Goal: Check status: Check status

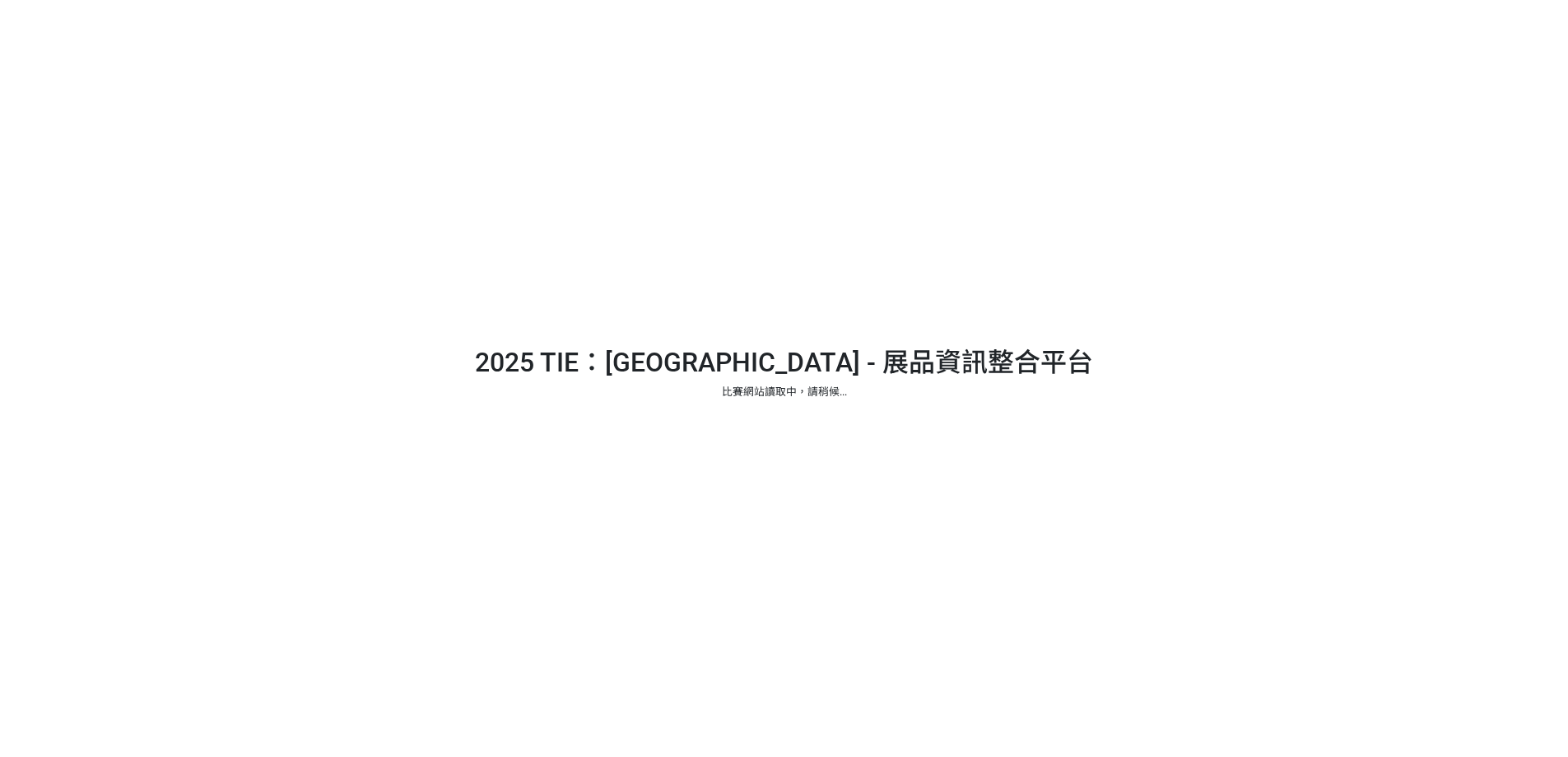
click at [1014, 264] on div at bounding box center [784, 378] width 1568 height 757
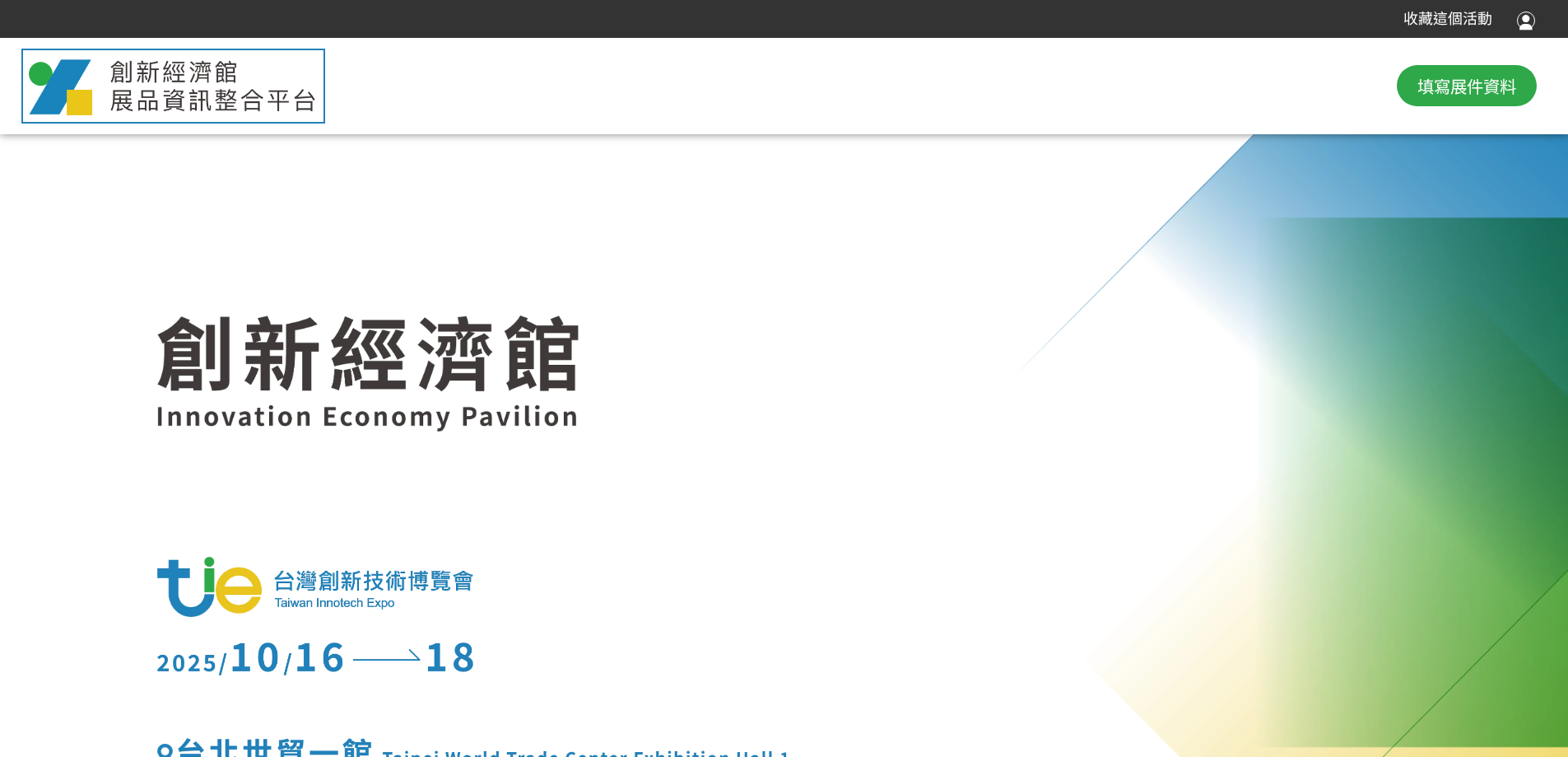
click at [1524, 19] on div at bounding box center [1527, 19] width 18 height 22
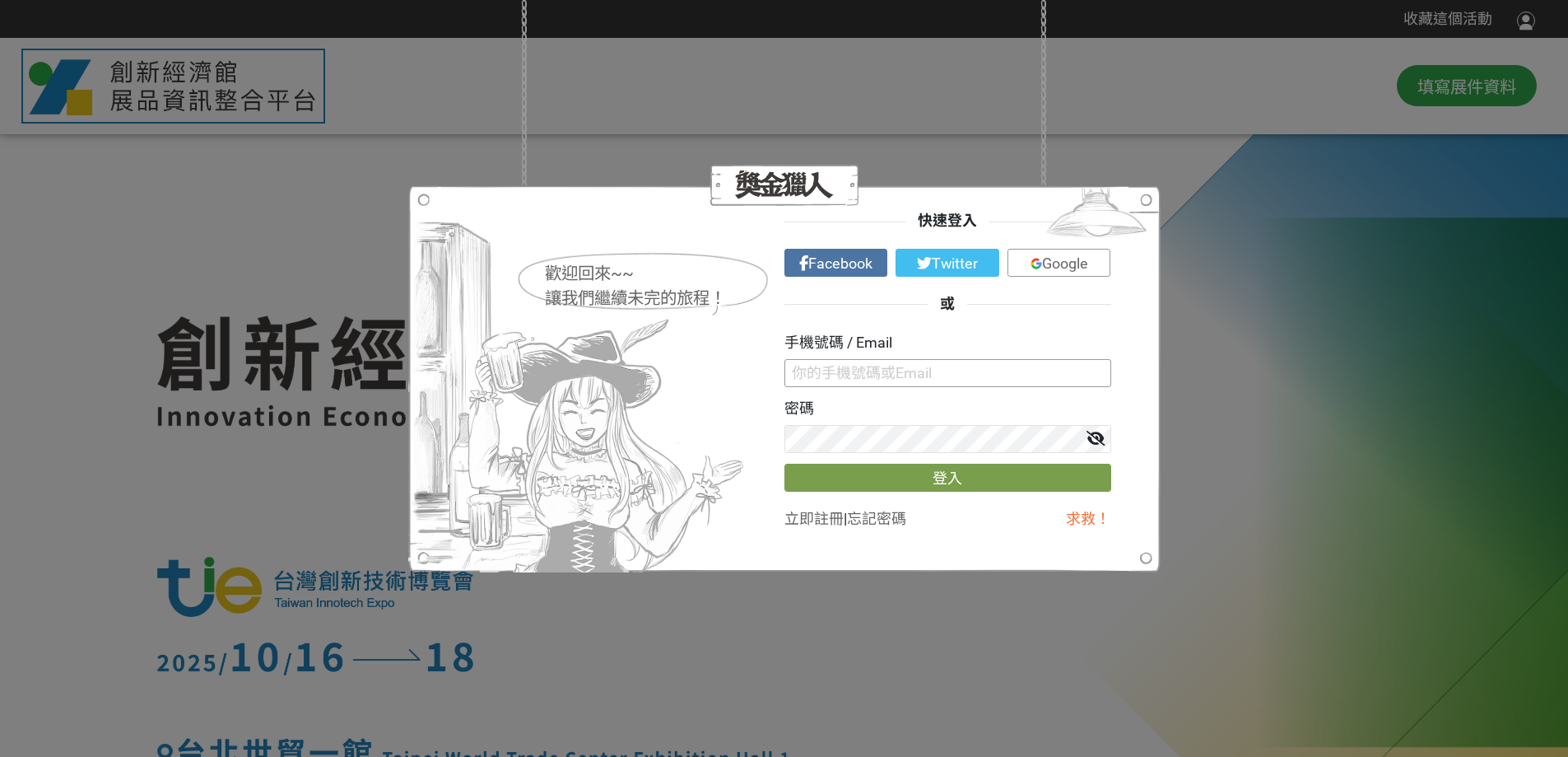
click at [878, 363] on input "text" at bounding box center [948, 373] width 327 height 28
click at [949, 380] on input "text" at bounding box center [948, 373] width 327 height 28
paste input "ｙｗｈｕａｎｇ＠ｍｏｅａ．ｇｏｖ．ｔｗ"
drag, startPoint x: 790, startPoint y: 371, endPoint x: 892, endPoint y: 375, distance: 102.1
click at [892, 375] on input "ｙｗｈｕａｎｇ＠ｍｏｅａ．ｇｏｖ．ｔｗ" at bounding box center [948, 373] width 327 height 28
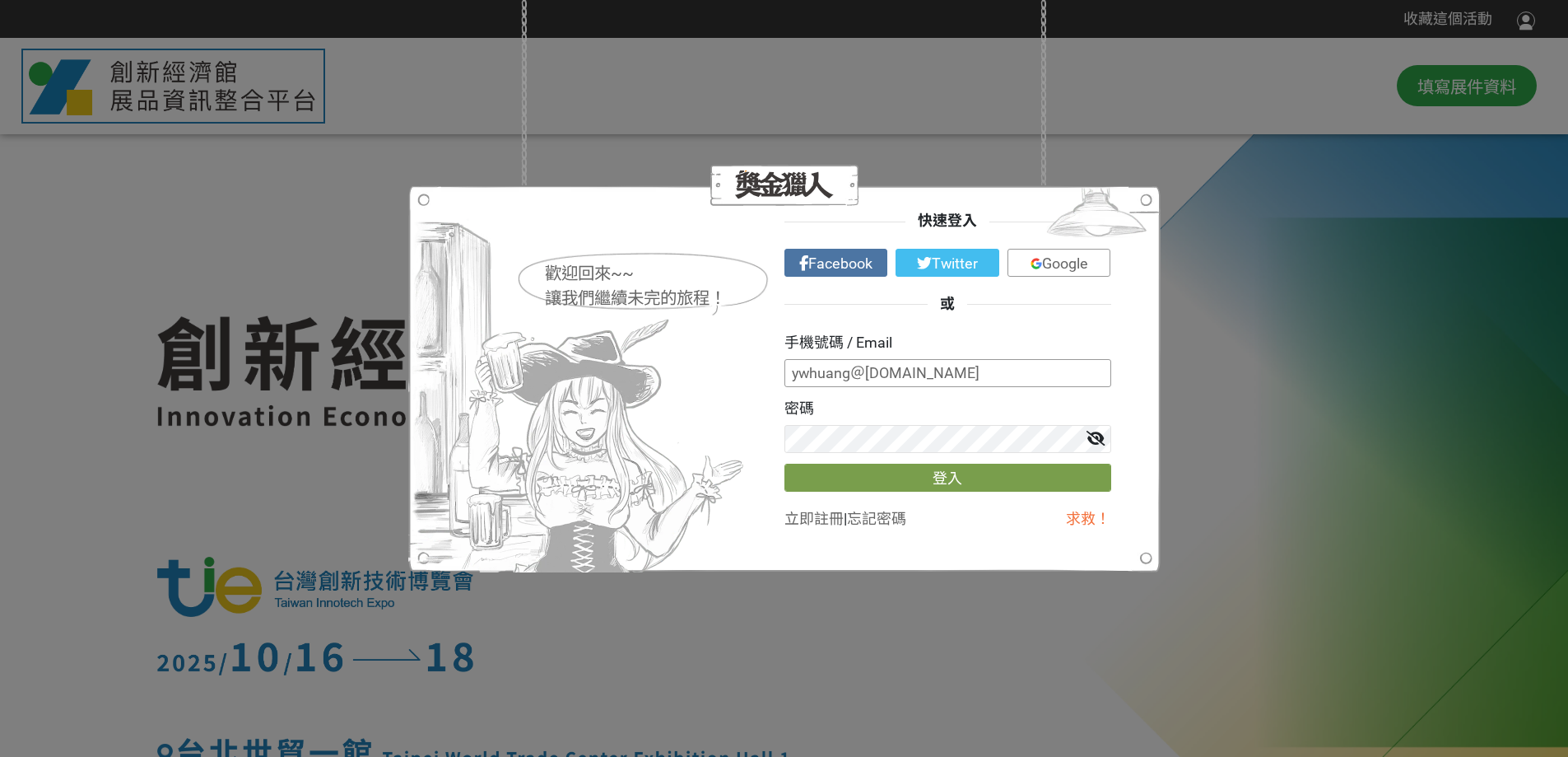
type input "ywhuang＠moea.gov.tw"
click at [944, 472] on button "登入" at bounding box center [948, 477] width 327 height 28
click at [950, 474] on button "登入" at bounding box center [948, 477] width 327 height 28
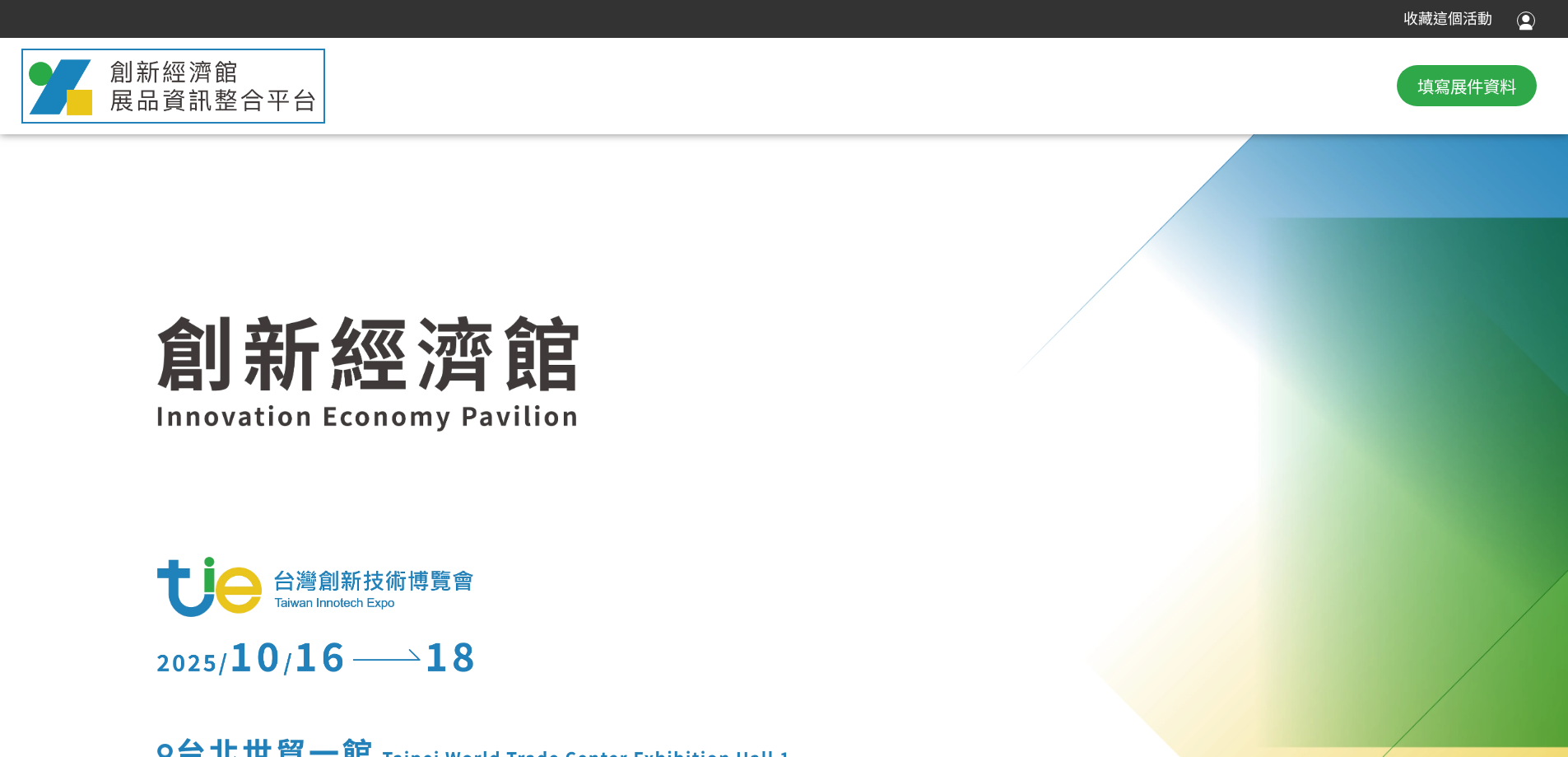
click at [1525, 22] on div at bounding box center [1527, 19] width 18 height 22
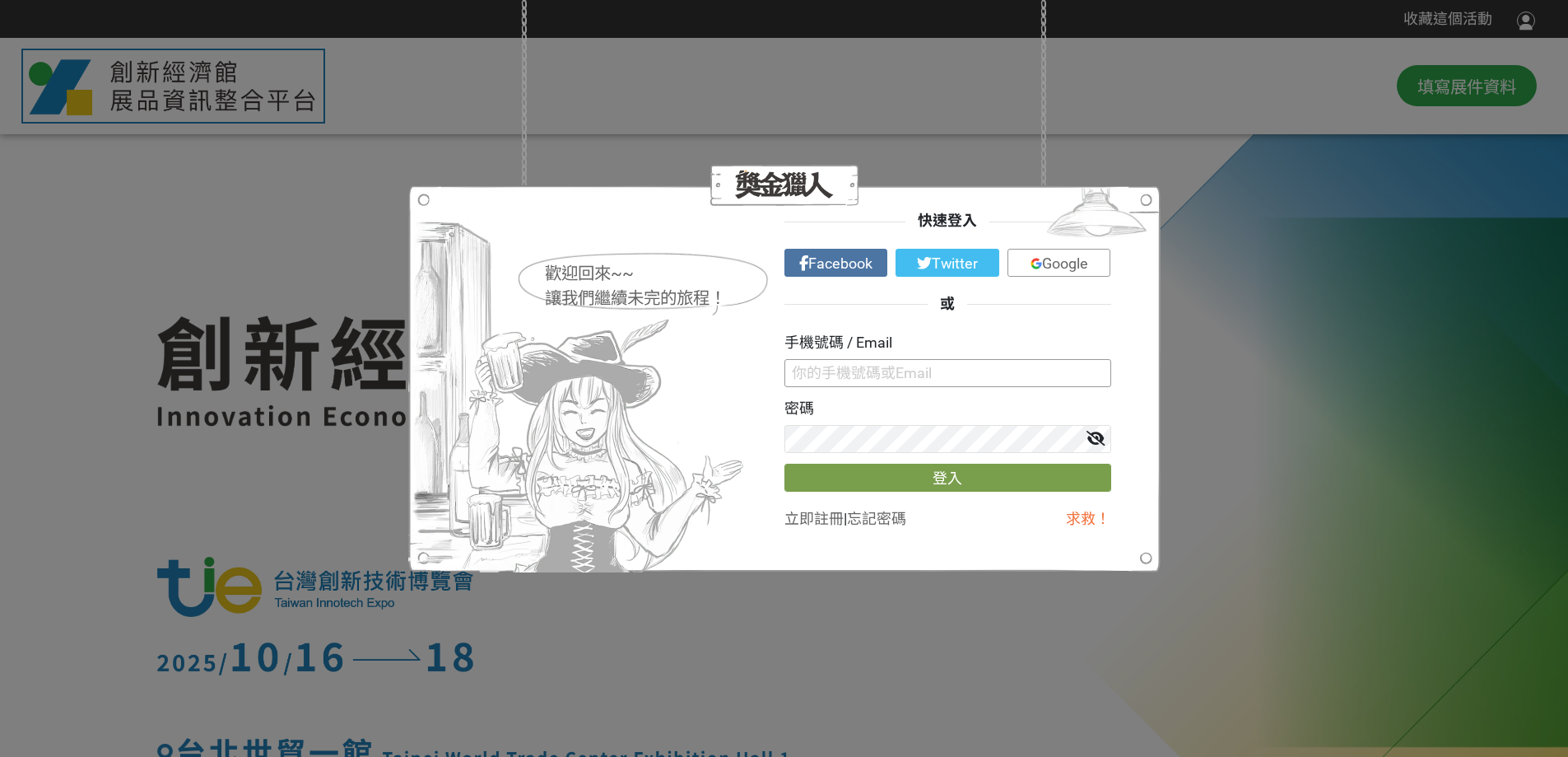
click at [941, 367] on input "text" at bounding box center [948, 373] width 327 height 28
click at [902, 377] on input "text" at bounding box center [948, 373] width 327 height 28
type input "[EMAIL_ADDRESS][DOMAIN_NAME]"
click at [940, 480] on button "登入" at bounding box center [948, 477] width 327 height 28
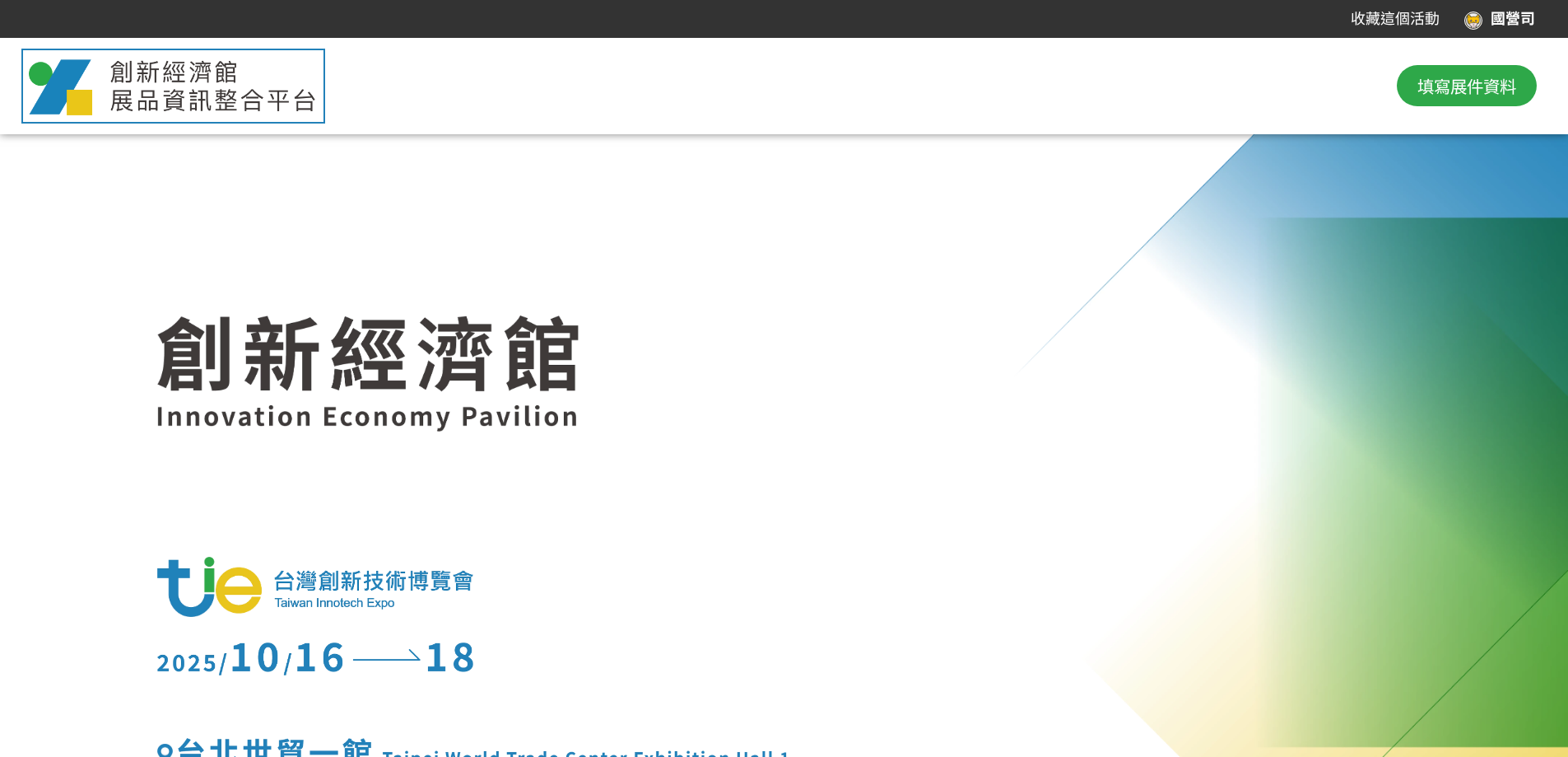
click at [1496, 22] on div "國營司" at bounding box center [1500, 19] width 71 height 22
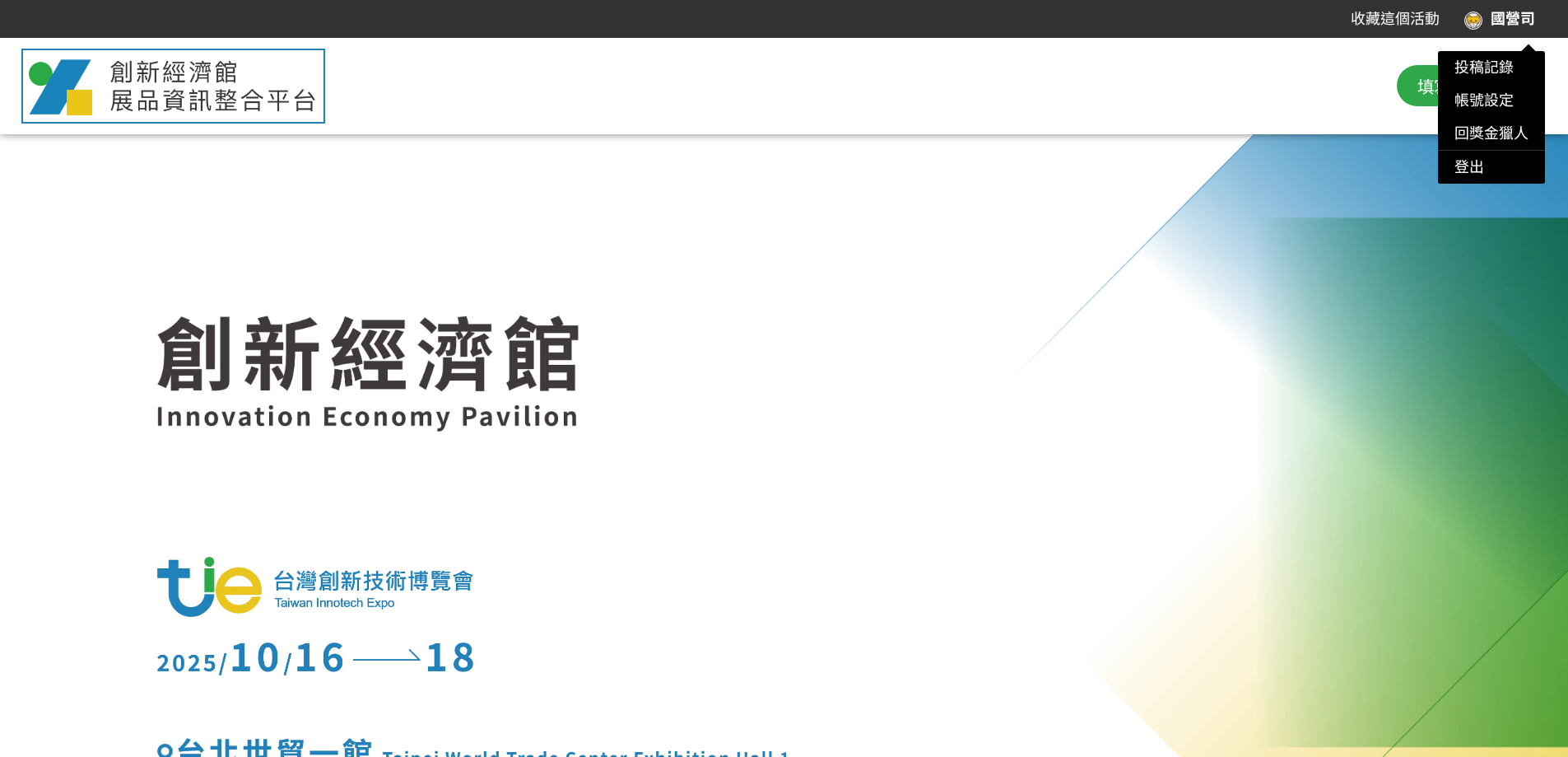
click at [1309, 74] on div at bounding box center [784, 378] width 1568 height 757
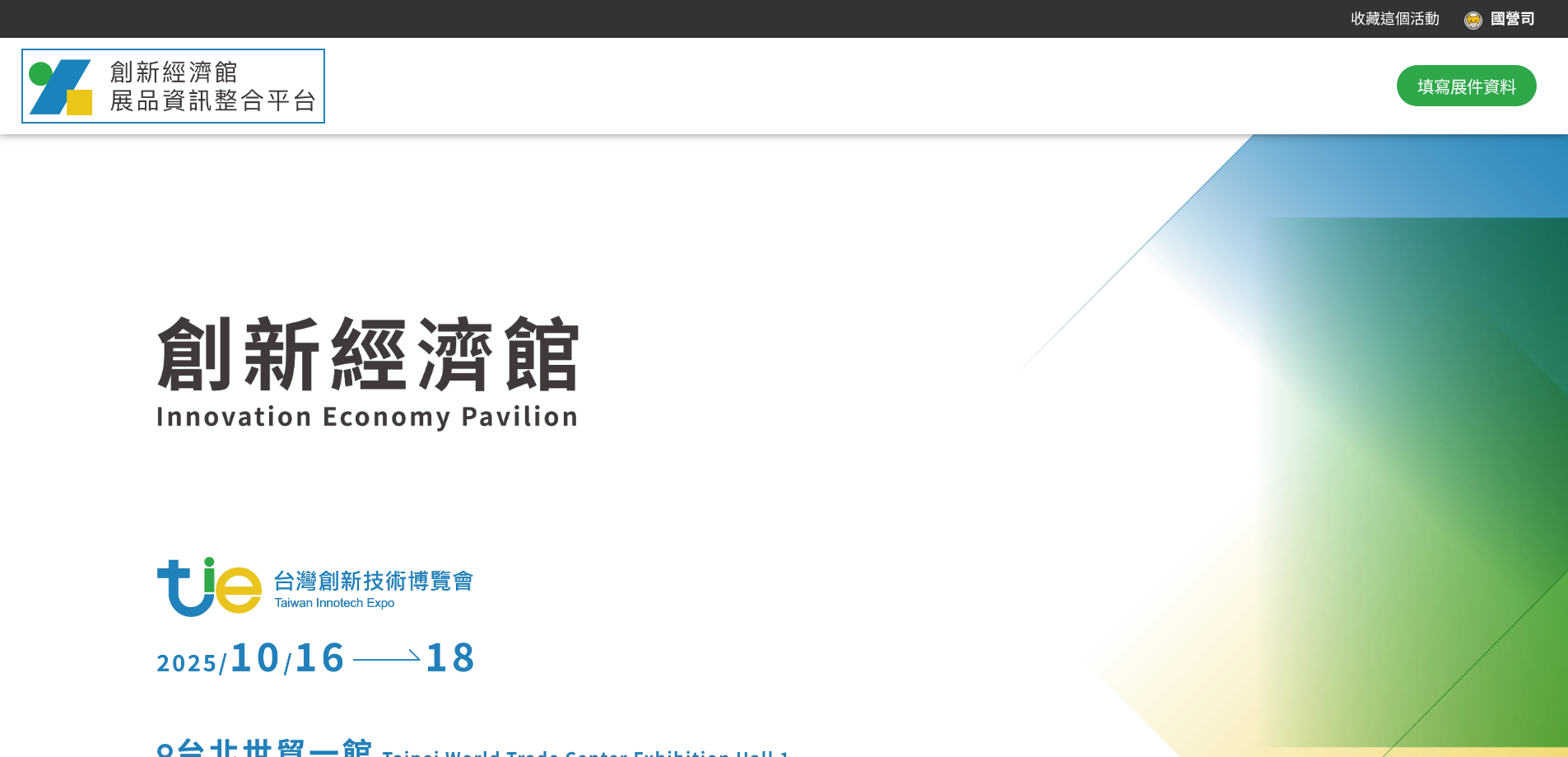
click at [1431, 91] on span "填寫展件資料" at bounding box center [1467, 85] width 99 height 25
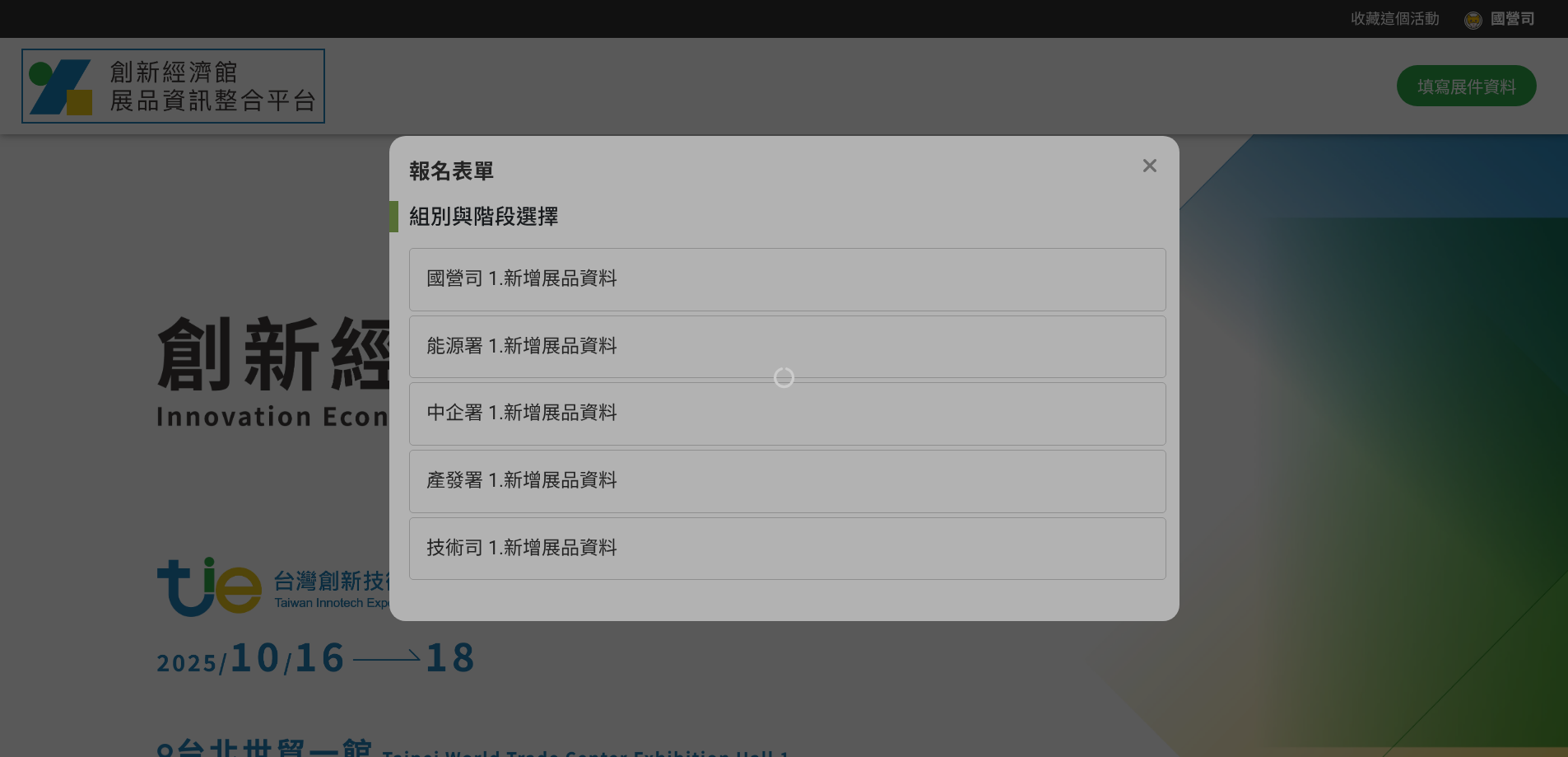
click at [559, 288] on div at bounding box center [784, 378] width 1568 height 757
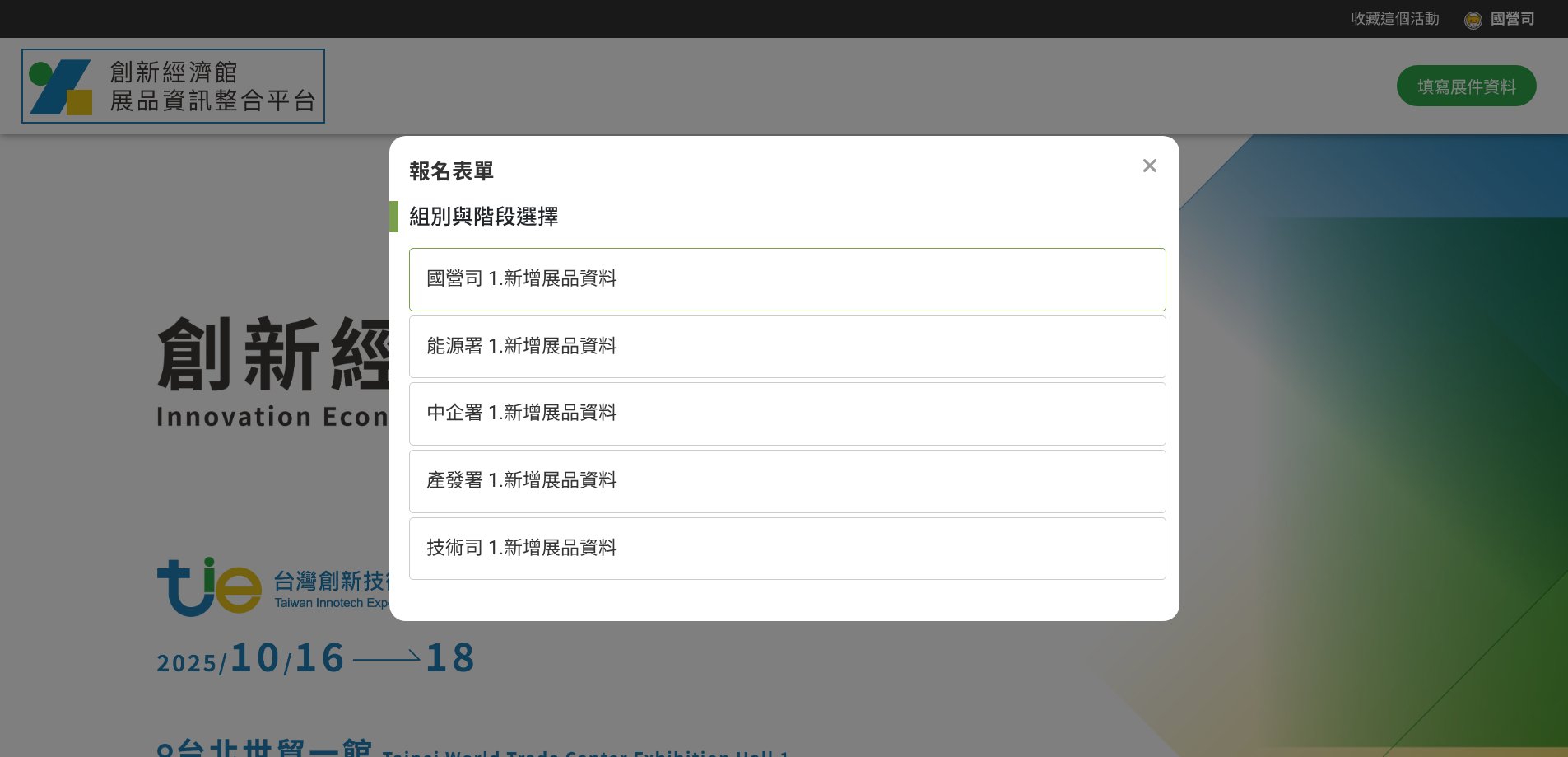
click at [603, 282] on span "國營司 1.新增展品資料" at bounding box center [522, 279] width 191 height 22
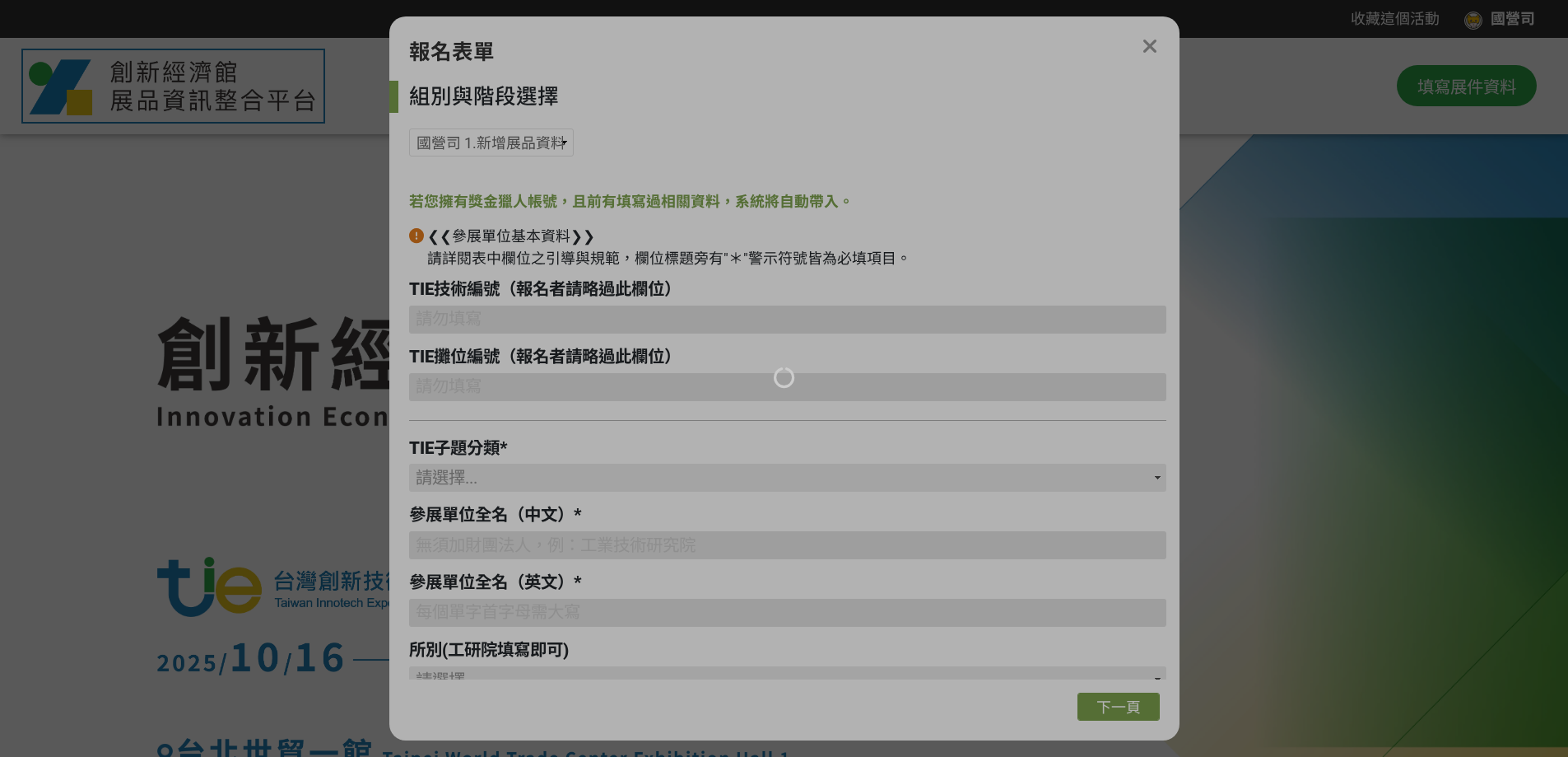
click at [1148, 46] on div at bounding box center [784, 378] width 1568 height 757
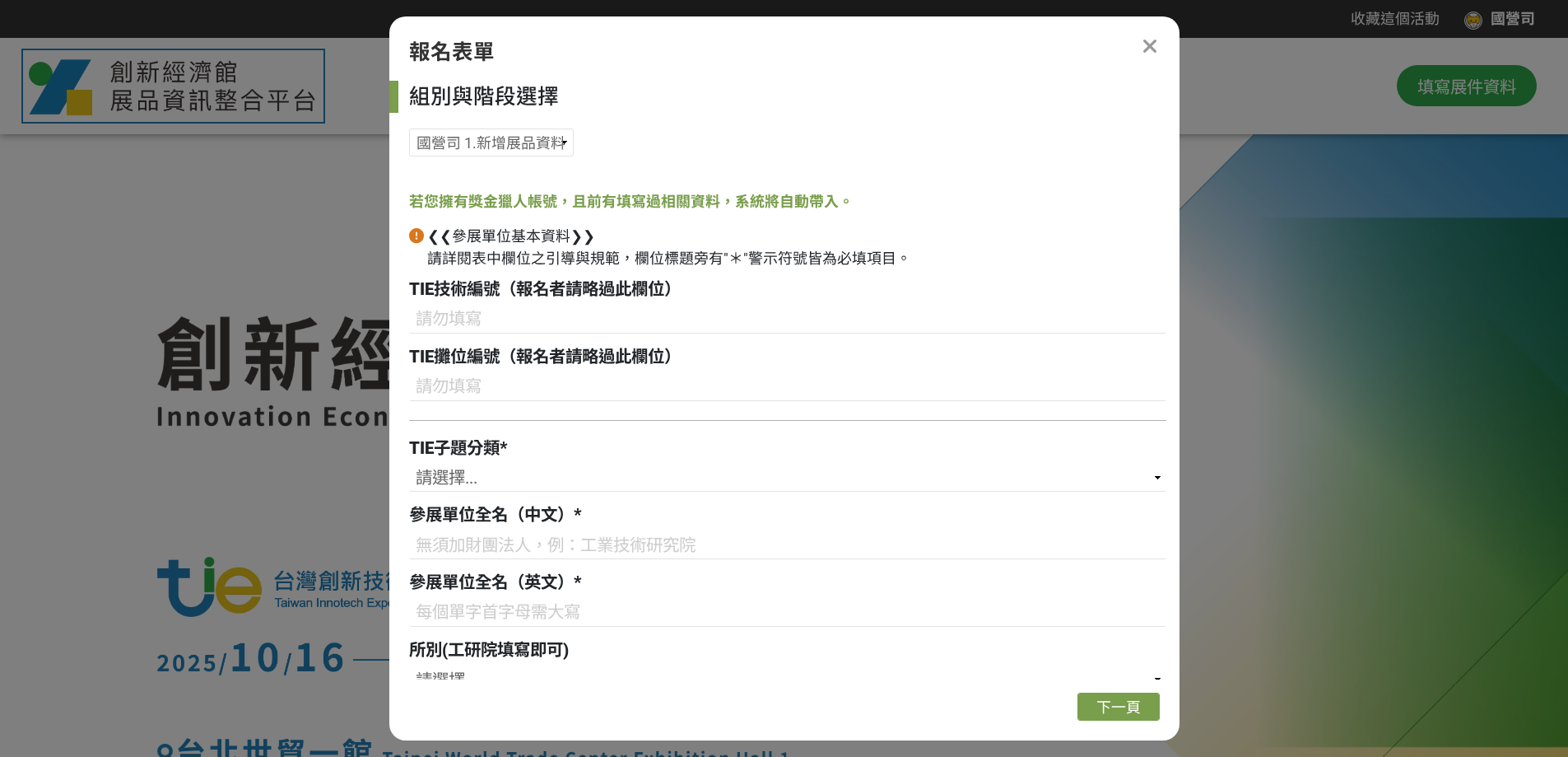
click at [1151, 43] on icon at bounding box center [1150, 47] width 17 height 22
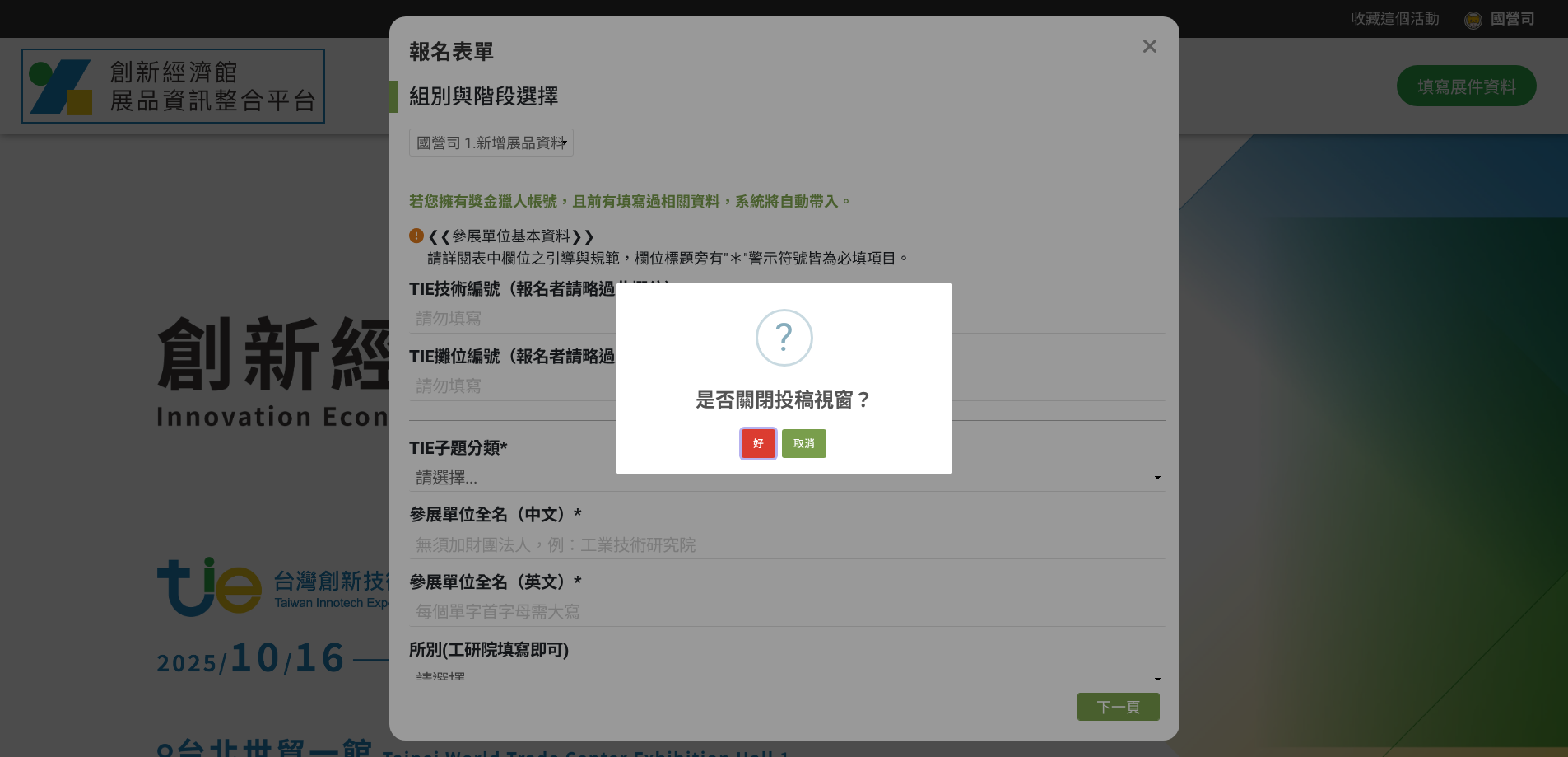
click at [762, 444] on button "好" at bounding box center [759, 443] width 34 height 29
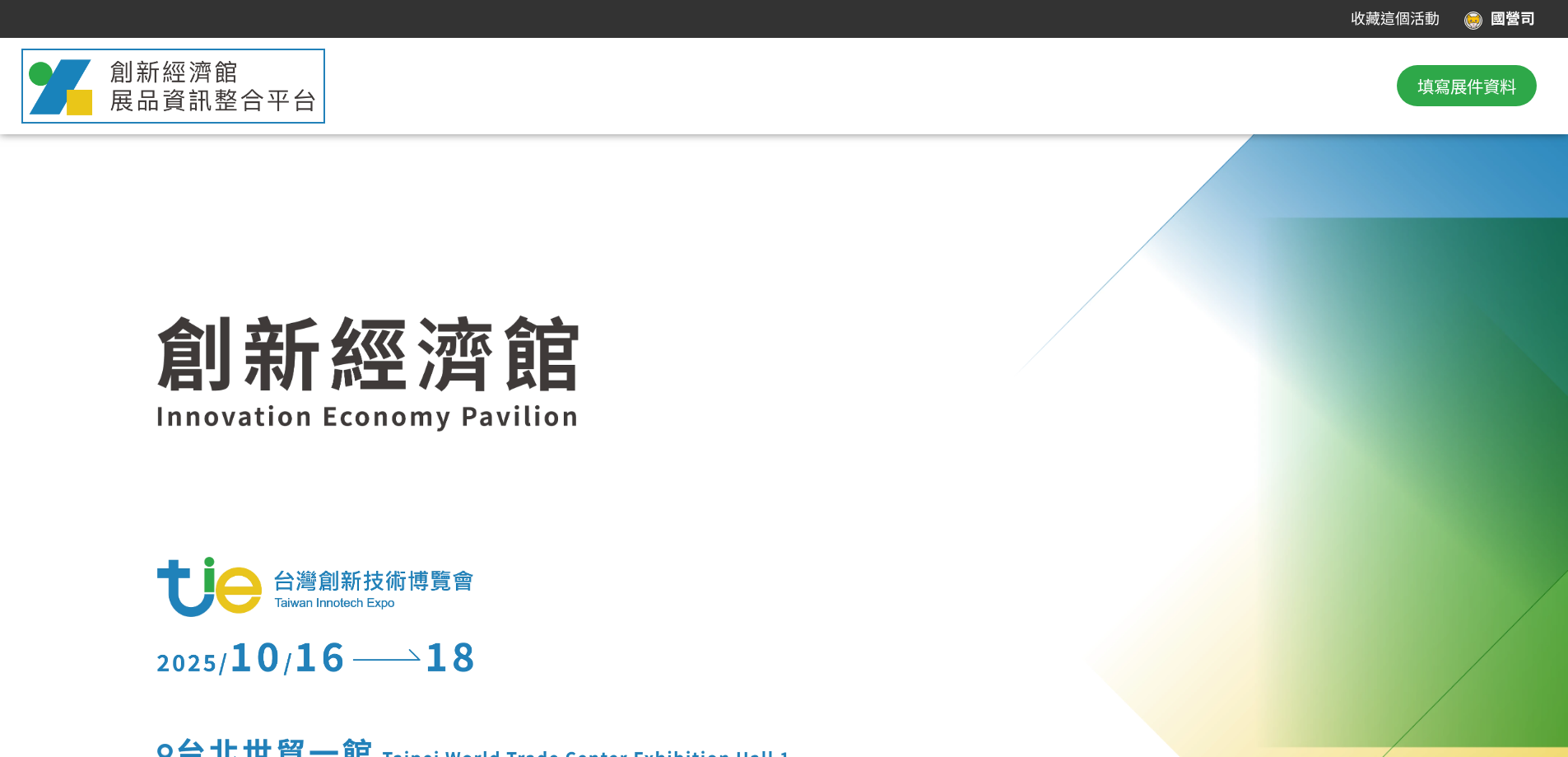
click at [1512, 21] on div "國營司" at bounding box center [1500, 19] width 71 height 22
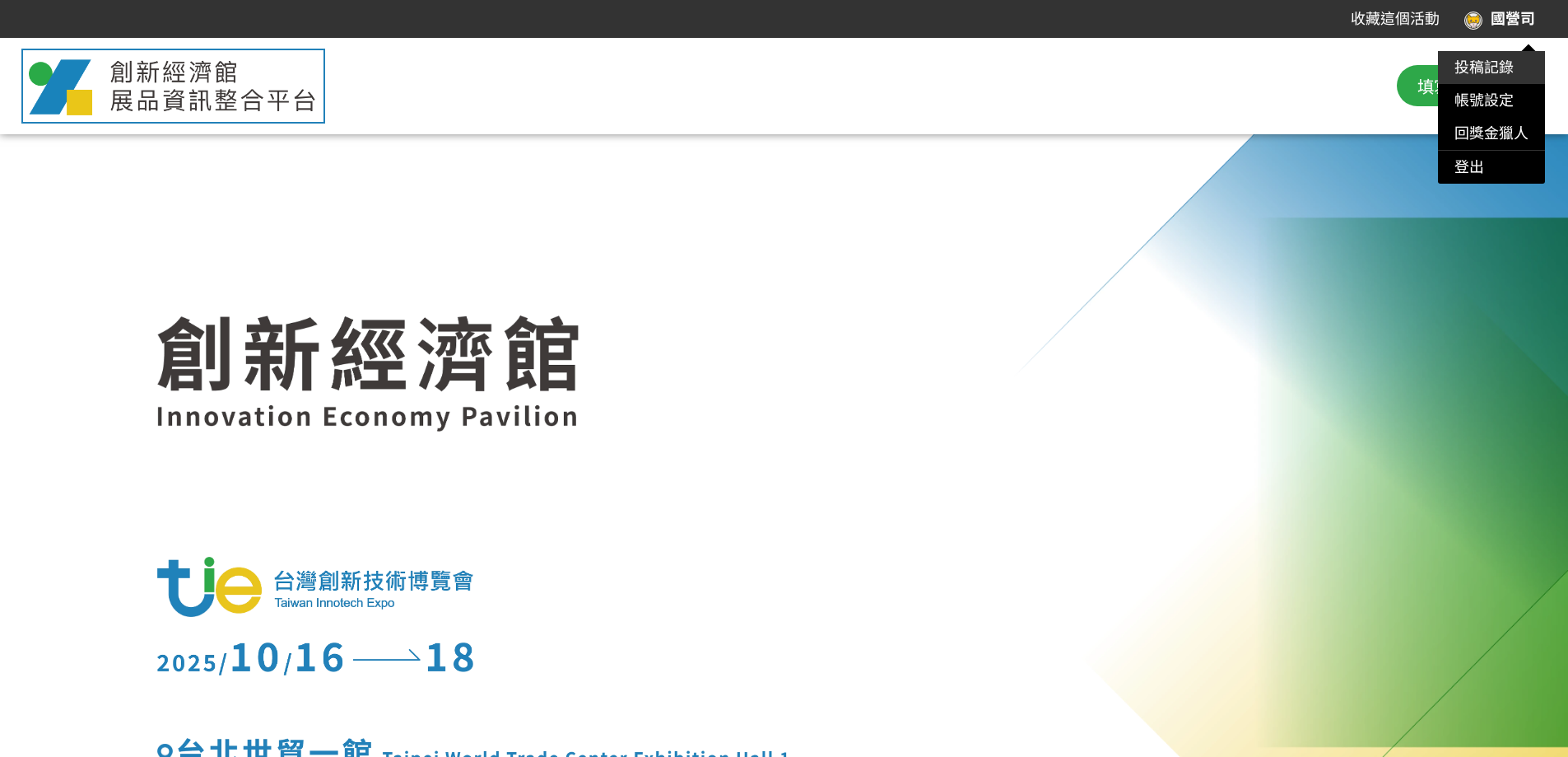
click at [1482, 61] on link "投稿記錄" at bounding box center [1484, 66] width 59 height 17
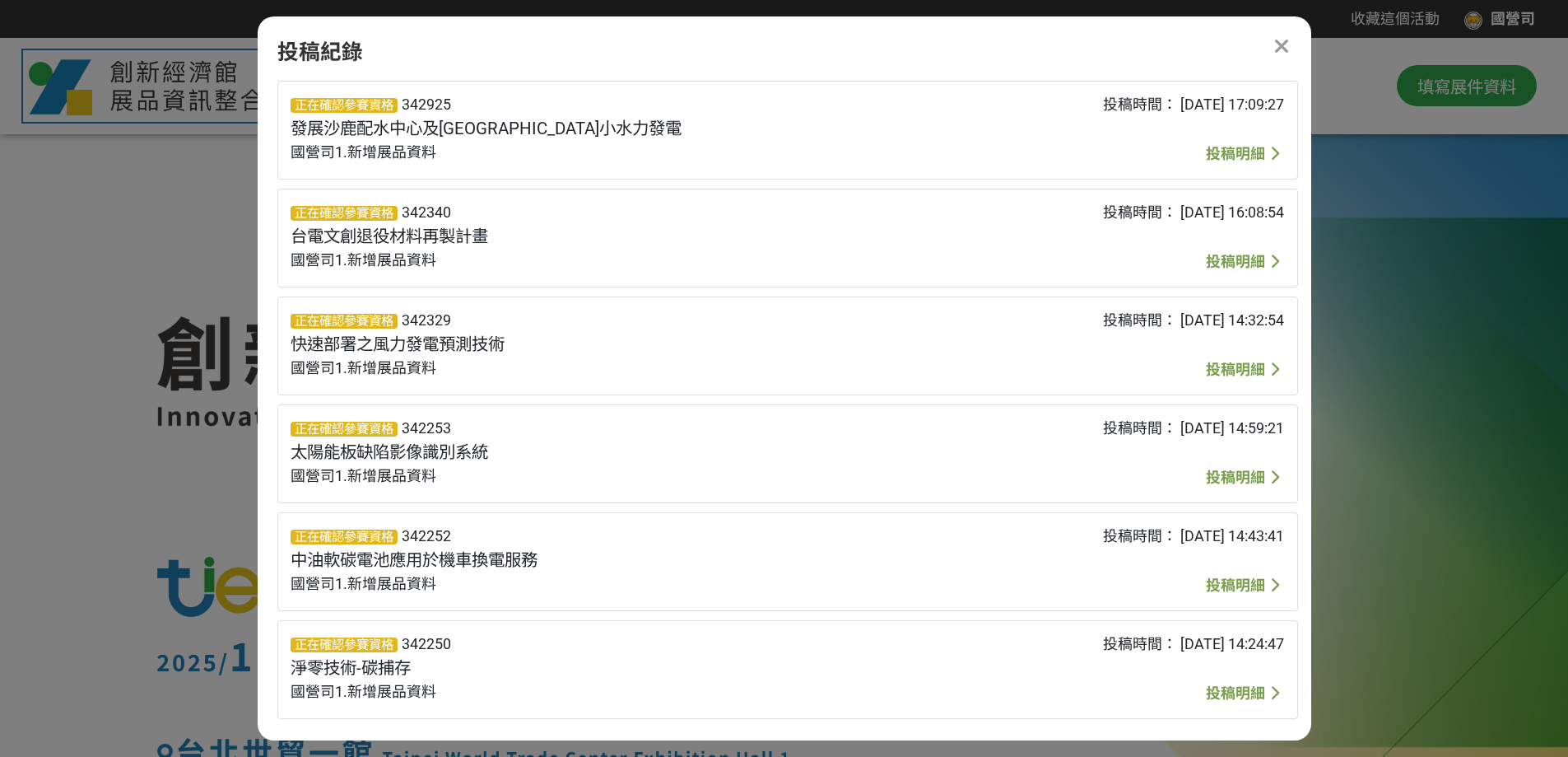
click at [529, 130] on span "發展沙鹿配水中心及[GEOGRAPHIC_DATA]小水力發電" at bounding box center [486, 128] width 391 height 20
click at [1221, 152] on span "投稿明細" at bounding box center [1236, 153] width 59 height 17
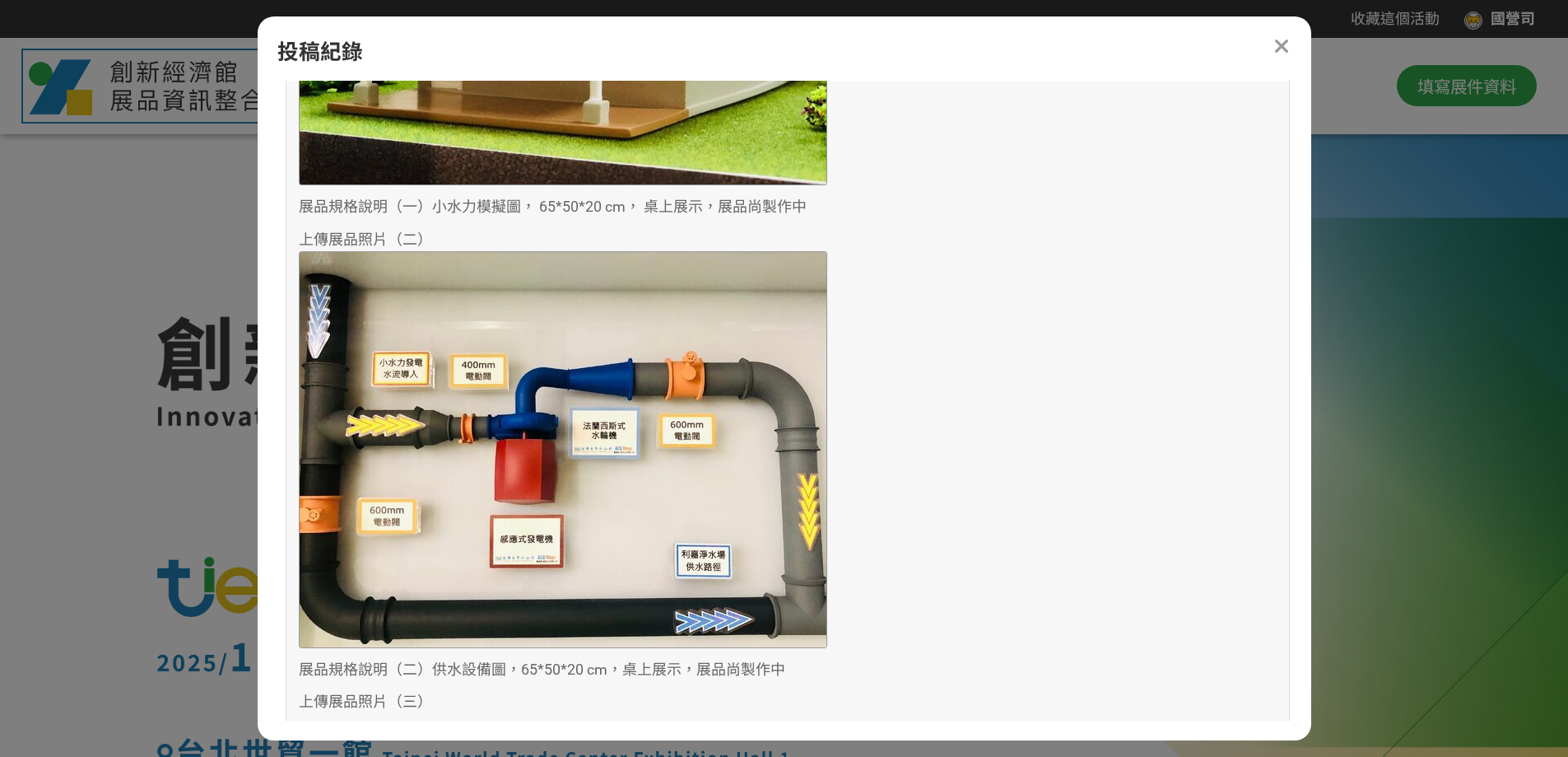
scroll to position [1646, 0]
drag, startPoint x: 544, startPoint y: 204, endPoint x: 632, endPoint y: 202, distance: 88.0
click at [632, 202] on span "小水力模擬圖， 65*50*20 cm， 桌上展示，展品尚製作中" at bounding box center [619, 207] width 374 height 17
copy span "65*50*20 cm"
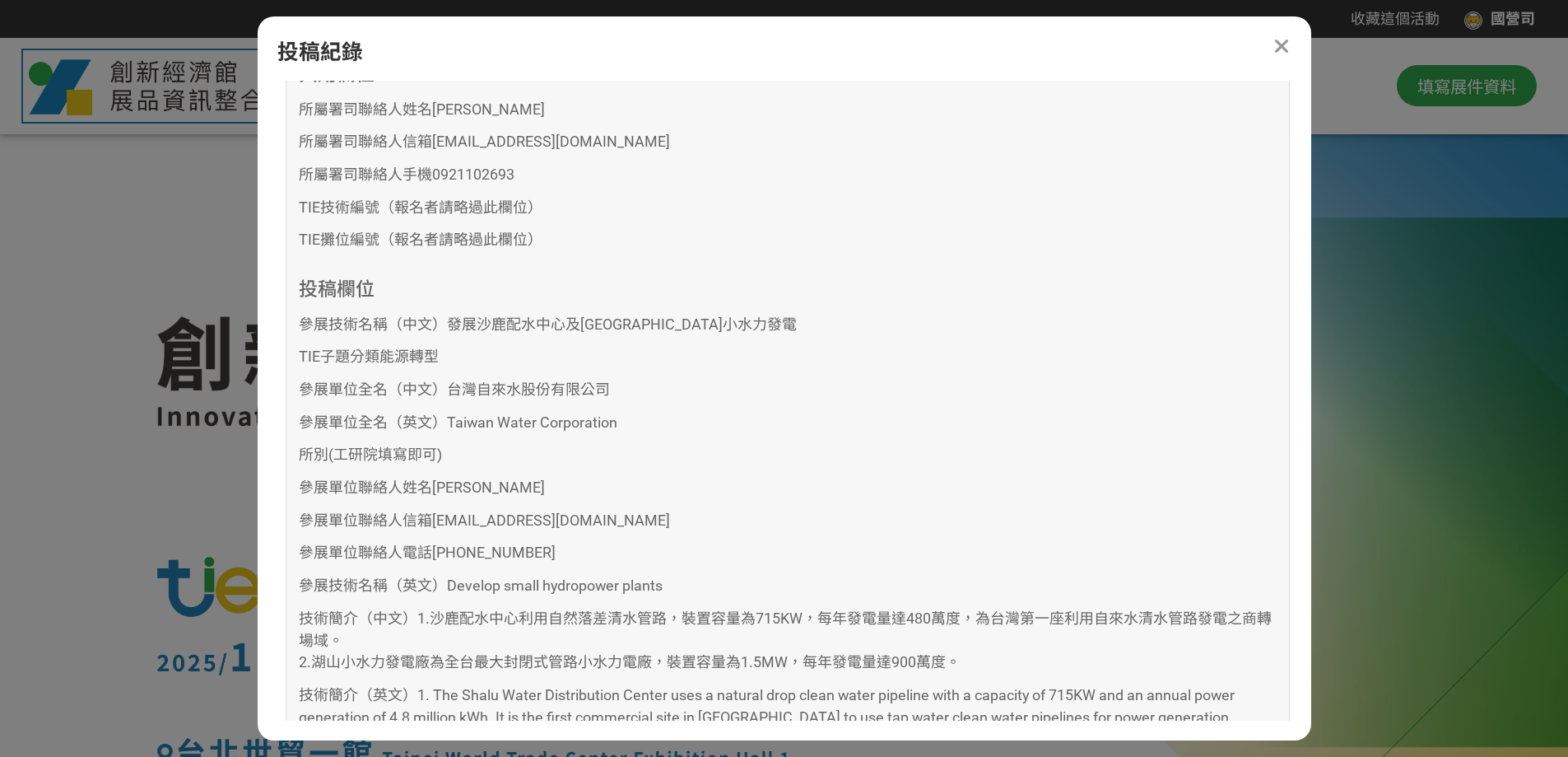
scroll to position [659, 0]
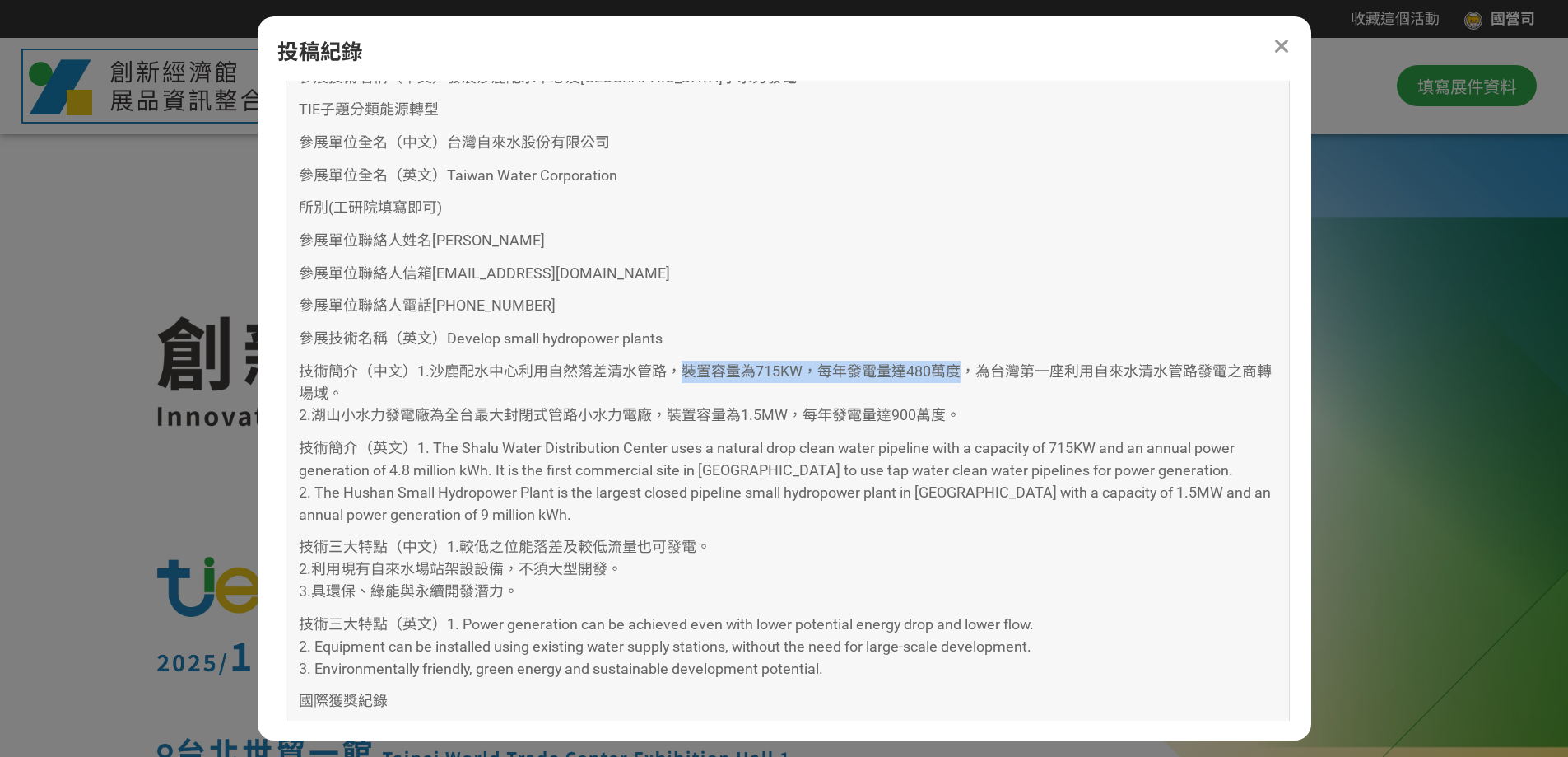
drag, startPoint x: 684, startPoint y: 369, endPoint x: 960, endPoint y: 378, distance: 276.1
click at [960, 378] on span "1.沙鹿配水中心利用自然落差清水管路，裝置容量為715KW，每年發電量達480萬度，為台灣第一座利用自來水清水管路發電之商轉場域。 2.湖山小水力發電廠為全台…" at bounding box center [784, 393] width 973 height 61
drag, startPoint x: 524, startPoint y: 372, endPoint x: 912, endPoint y: 369, distance: 388.0
click at [912, 369] on span "1.沙鹿配水中心利用自然落差清水管路，裝置容量為715KW，每年發電量達480萬度，為台灣第一座利用自來水清水管路發電之商轉場域。 2.湖山小水力發電廠為全台…" at bounding box center [784, 393] width 973 height 61
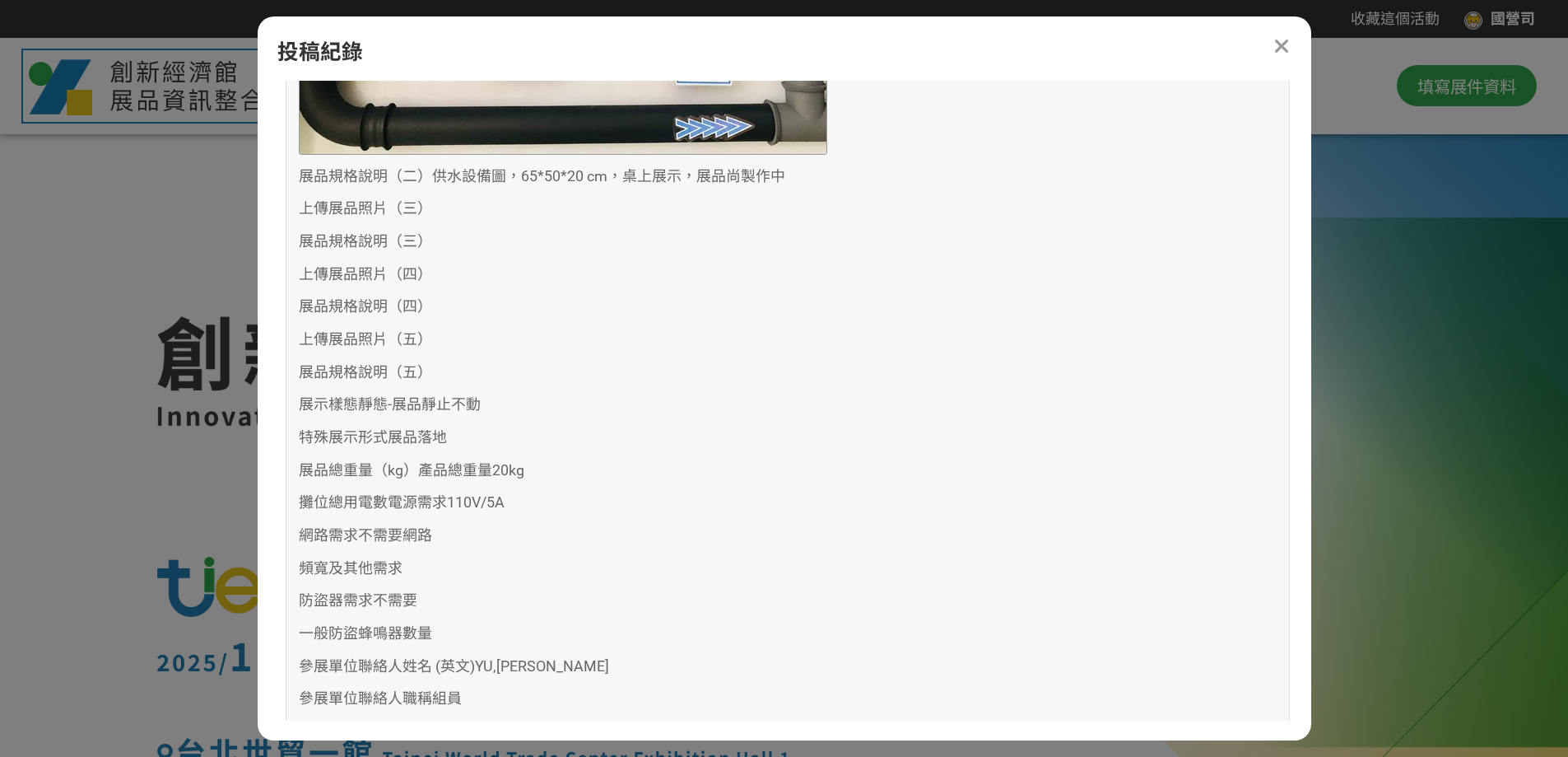
scroll to position [2224, 0]
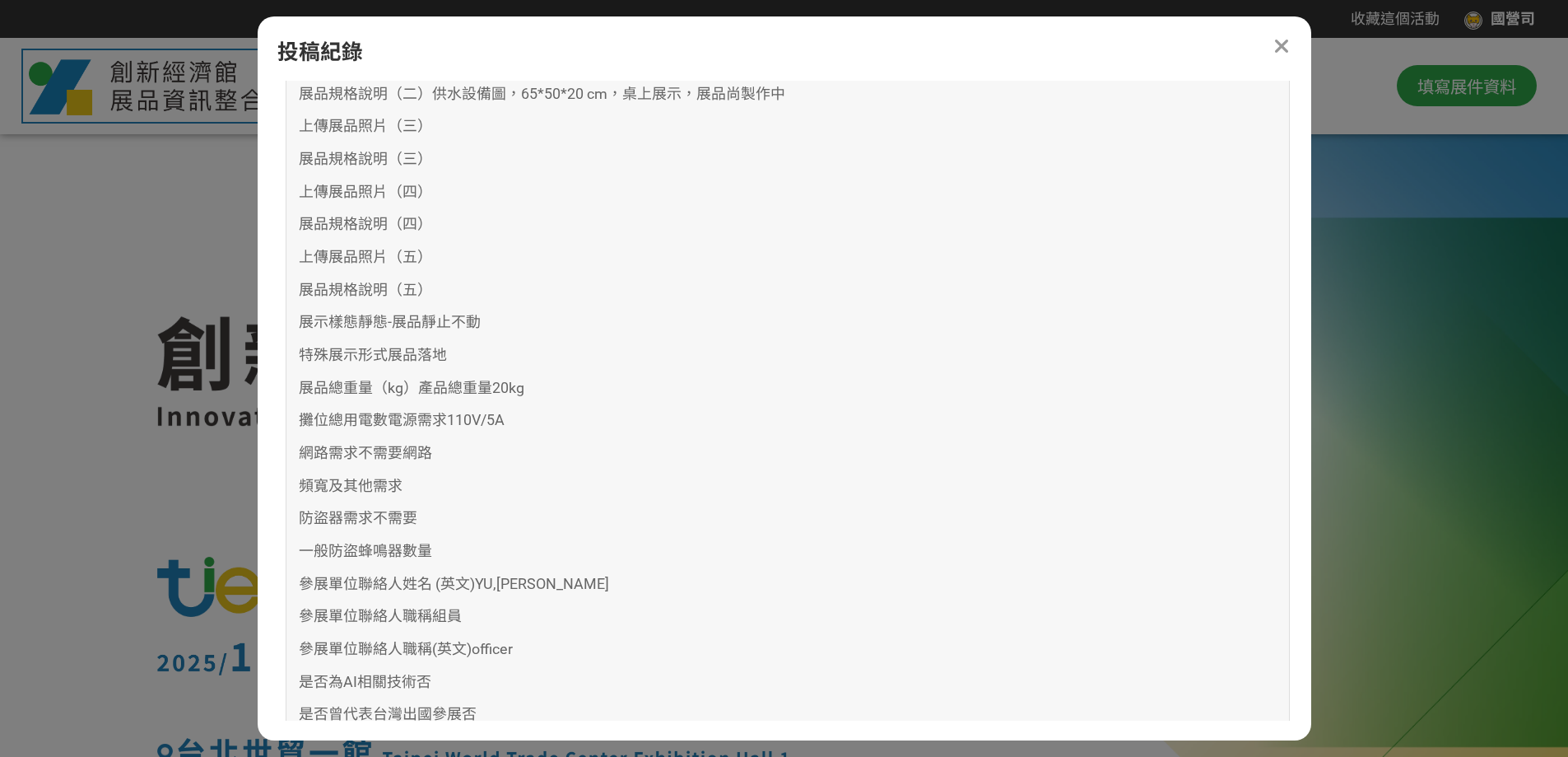
click at [101, 430] on div at bounding box center [784, 478] width 1568 height 883
